Goal: Browse casually: Explore the website without a specific task or goal

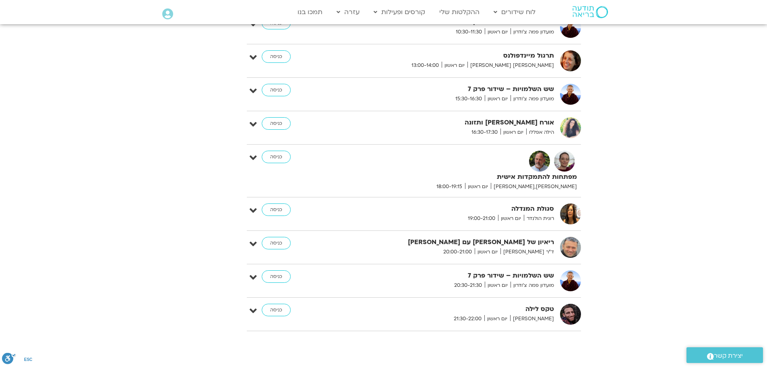
scroll to position [2532, 0]
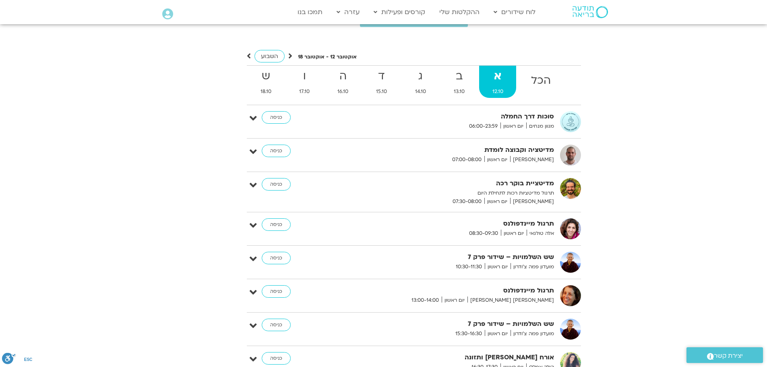
scroll to position [2290, 0]
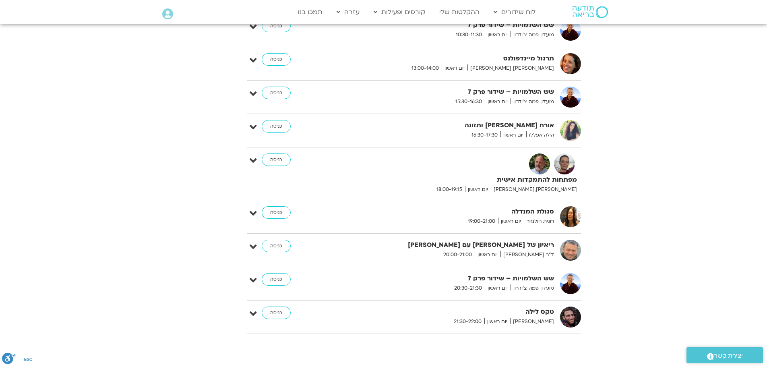
scroll to position [2658, 0]
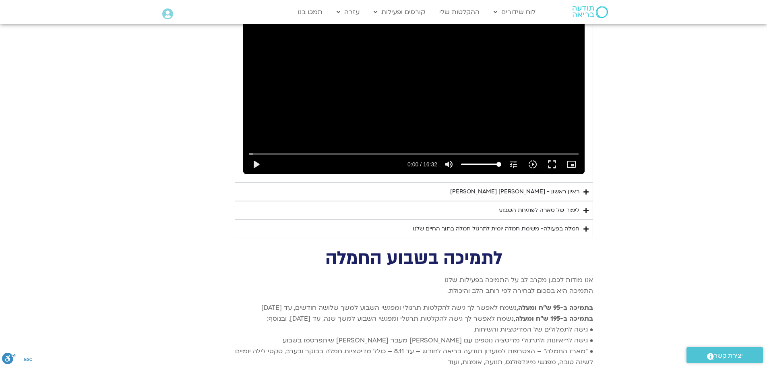
scroll to position [1893, 0]
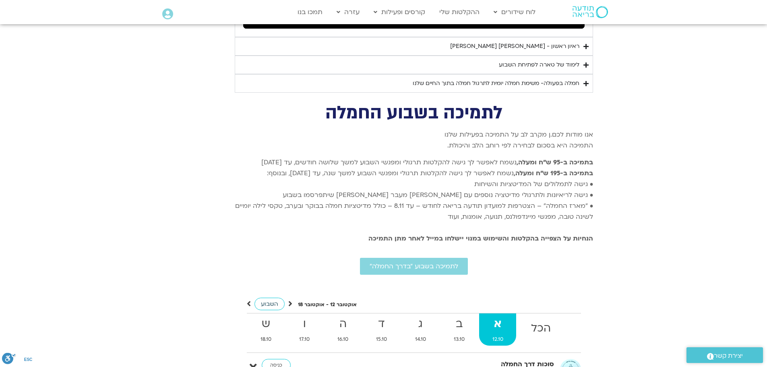
scroll to position [1973, 0]
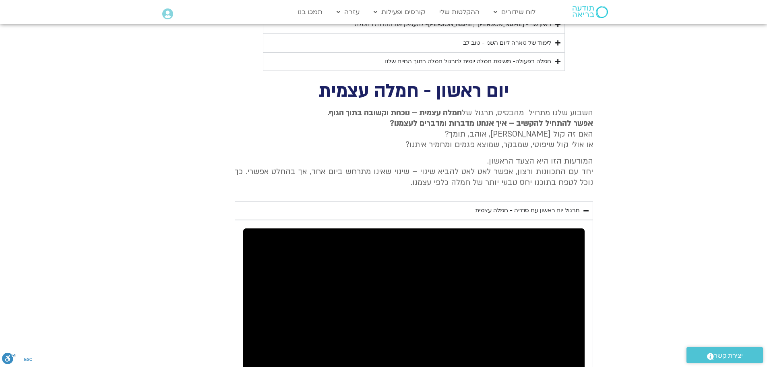
scroll to position [1853, 0]
